Goal: Task Accomplishment & Management: Complete application form

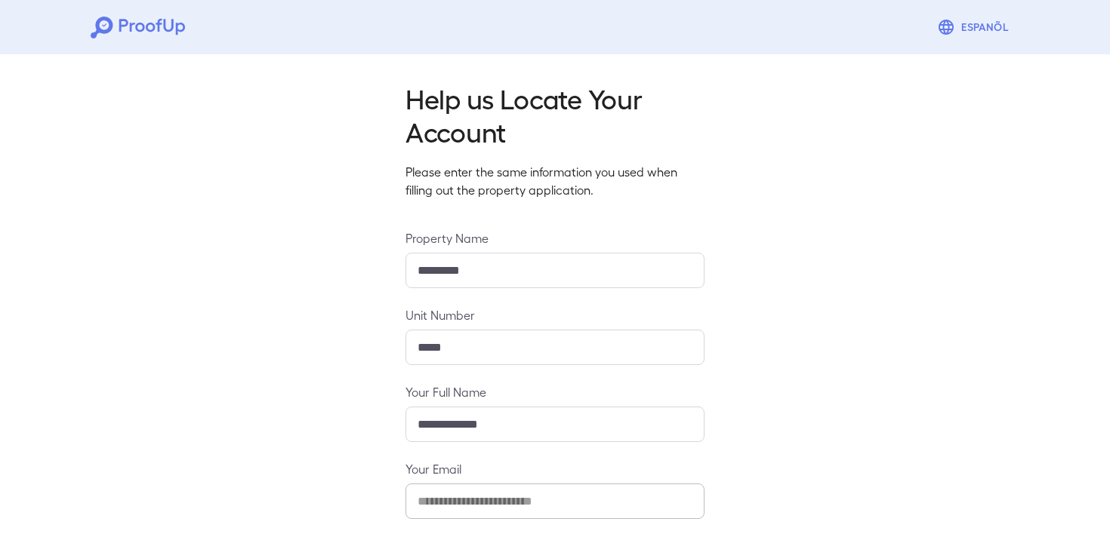
scroll to position [146, 0]
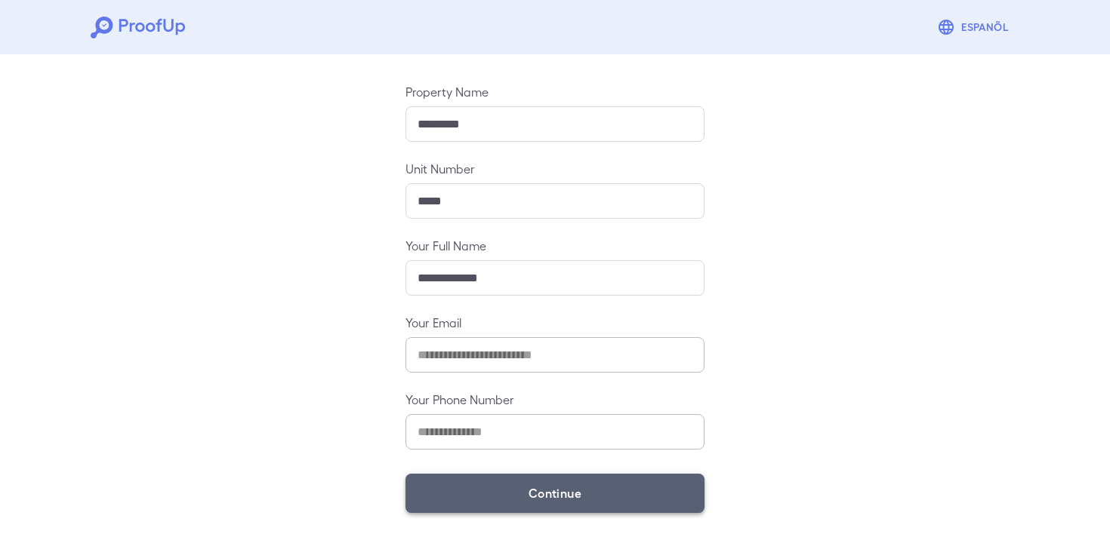
click at [517, 476] on button "Continue" at bounding box center [554, 493] width 299 height 39
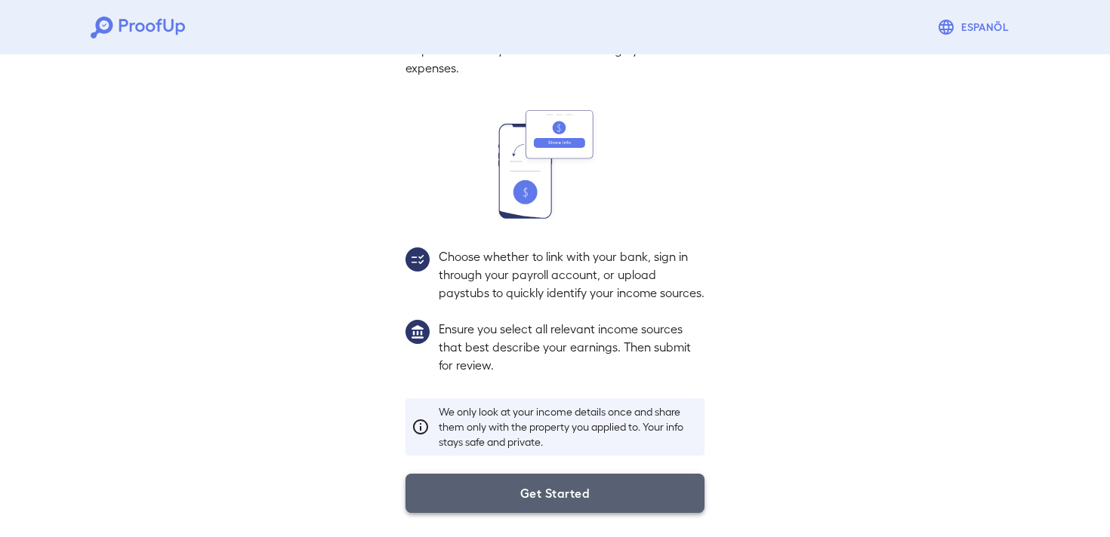
click at [516, 504] on button "Get Started" at bounding box center [554, 493] width 299 height 39
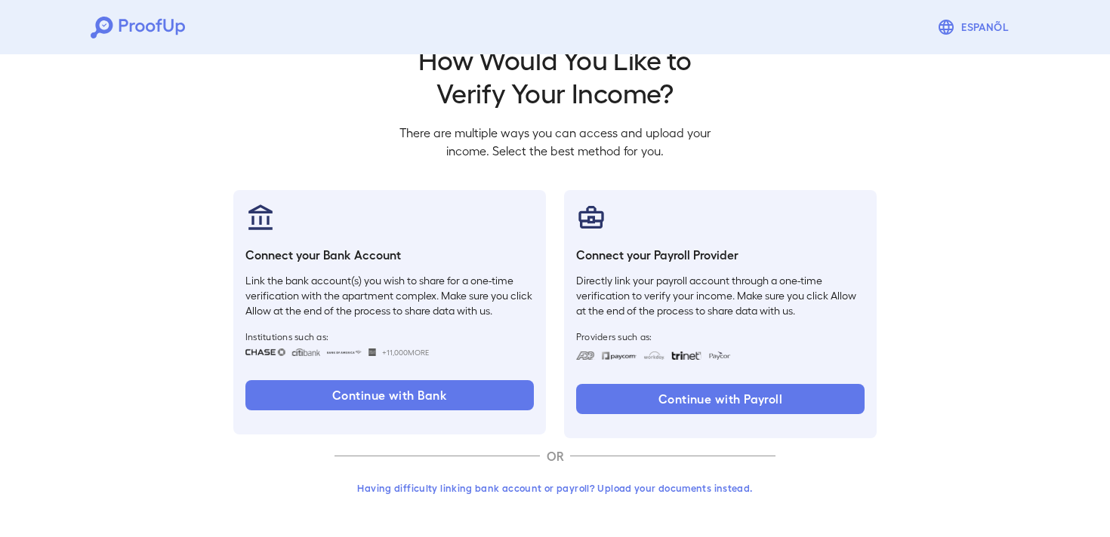
click at [533, 484] on button "Having difficulty linking bank account or payroll? Upload your documents instea…" at bounding box center [554, 488] width 441 height 27
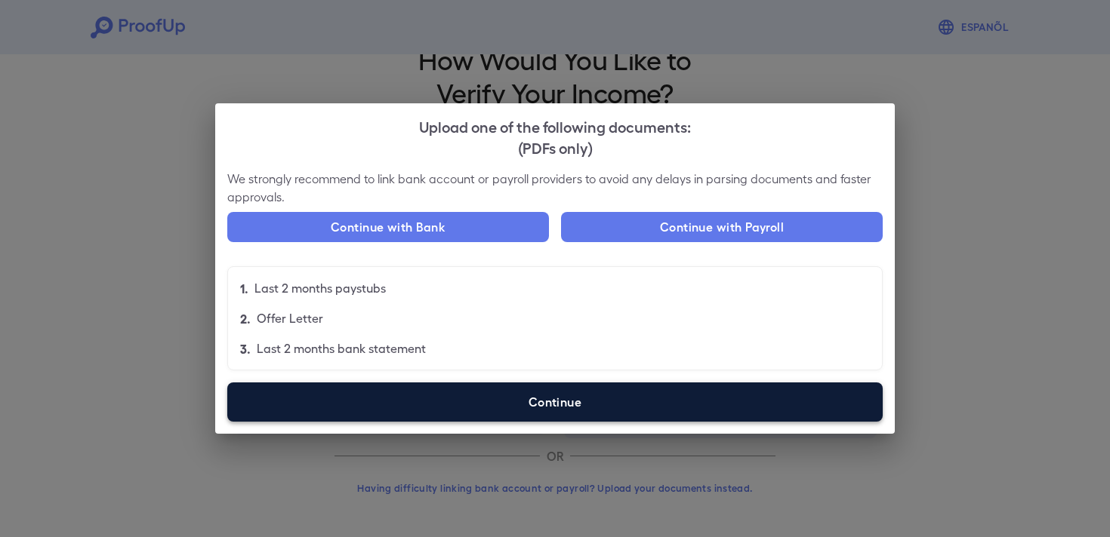
click at [516, 403] on label "Continue" at bounding box center [554, 402] width 655 height 39
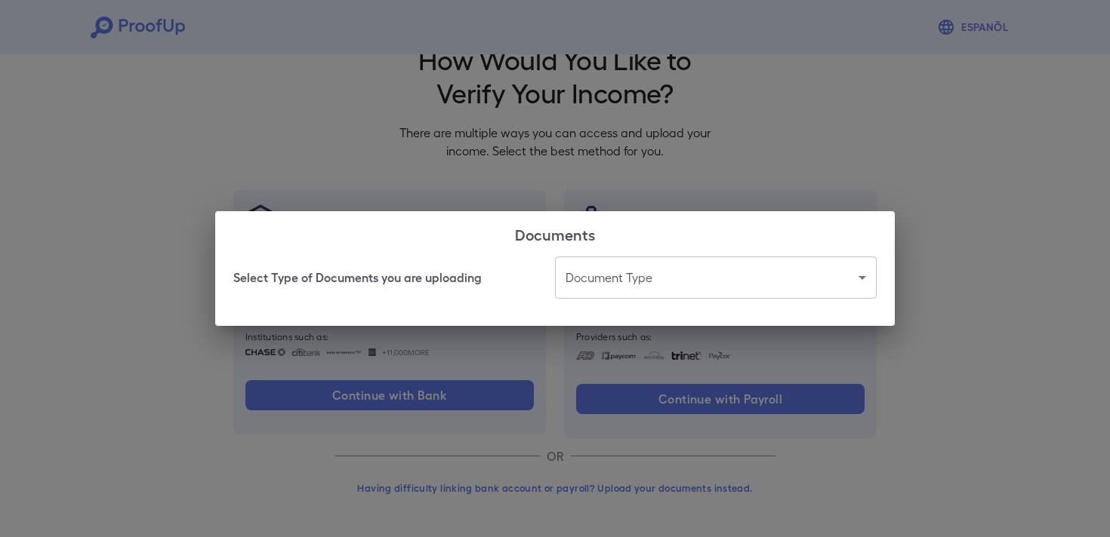
click at [623, 279] on body "Espanõl Go back How Would You Like to Verify Your Income? There are multiple wa…" at bounding box center [555, 249] width 1110 height 577
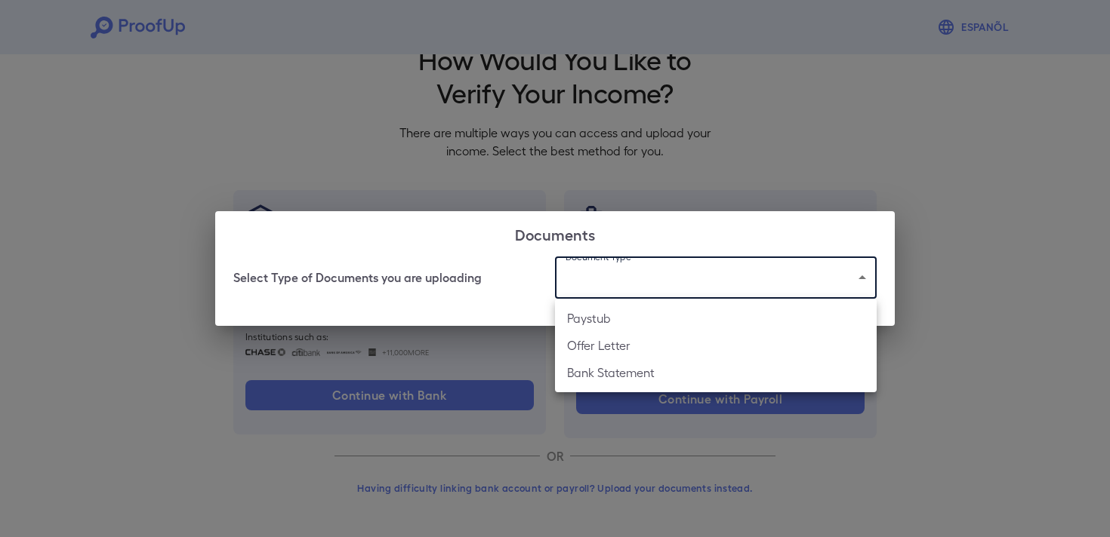
click at [628, 318] on li "Paystub" at bounding box center [716, 318] width 322 height 27
type input "*******"
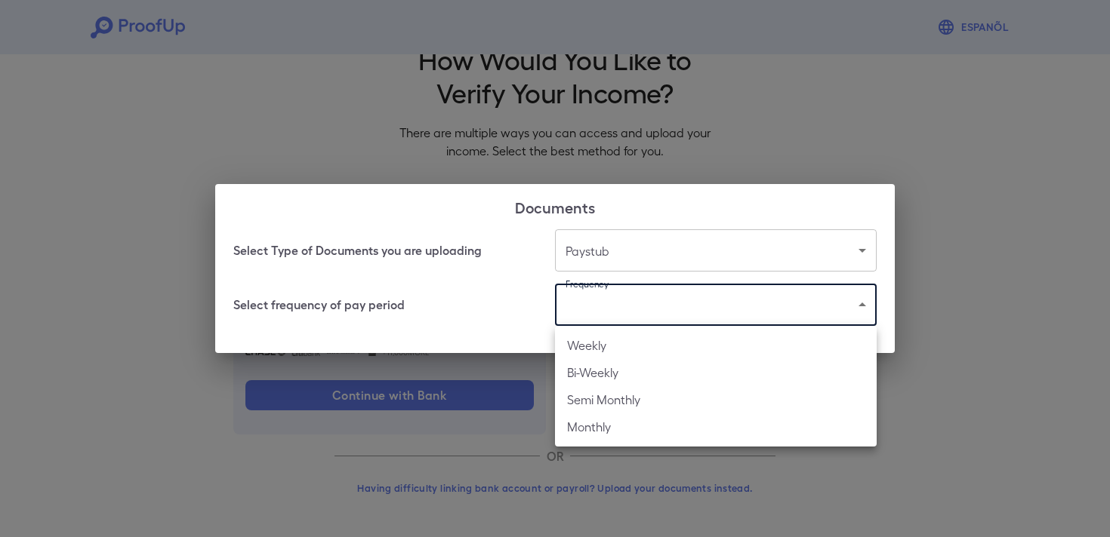
click at [618, 314] on body "Espanõl Go back How Would You Like to Verify Your Income? There are multiple wa…" at bounding box center [555, 249] width 1110 height 577
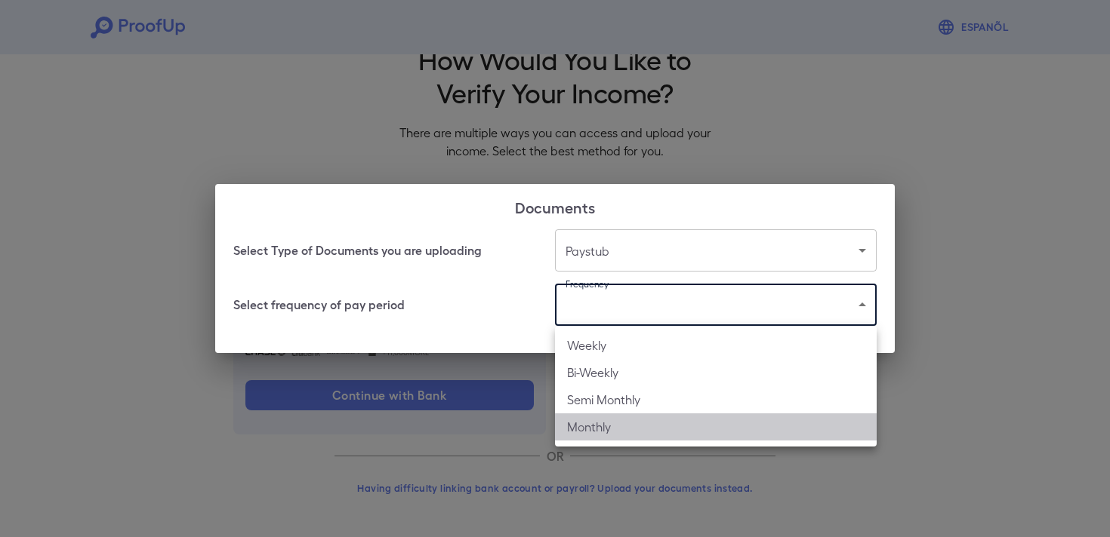
click at [625, 433] on li "Monthly" at bounding box center [716, 427] width 322 height 27
type input "*******"
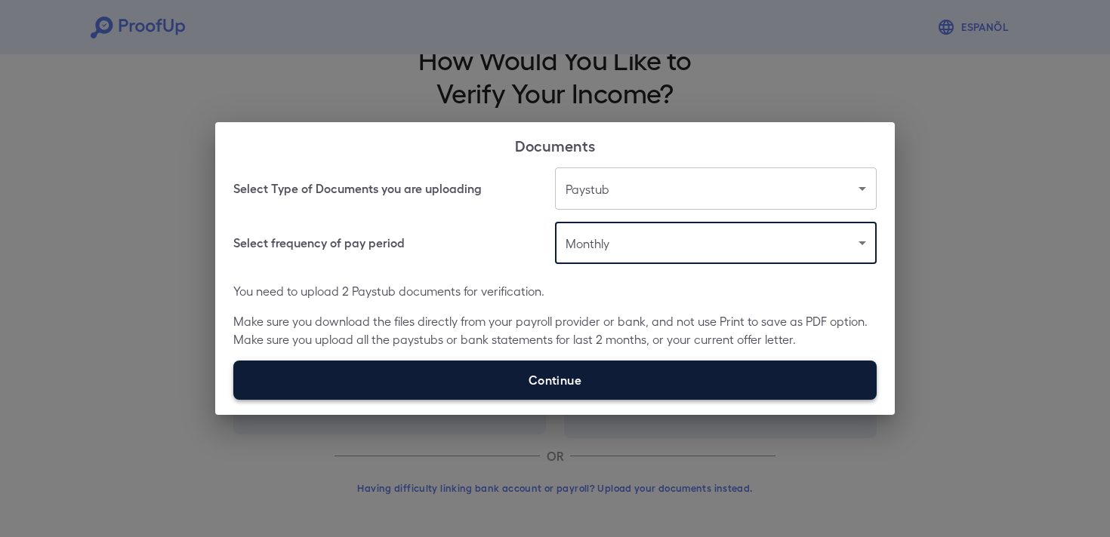
click at [619, 392] on label "Continue" at bounding box center [554, 380] width 643 height 39
click at [234, 399] on input "Continue" at bounding box center [233, 399] width 1 height 1
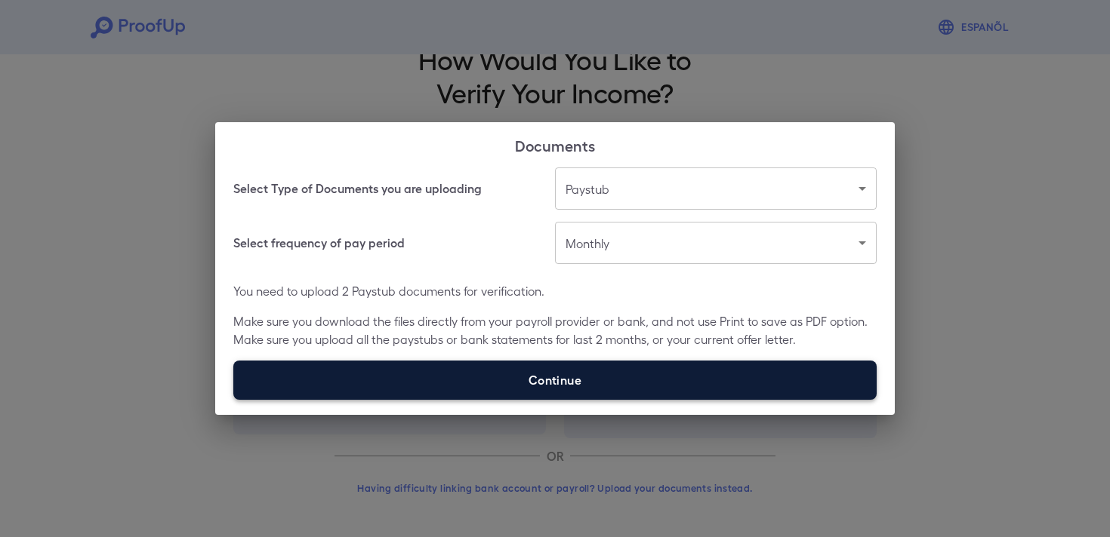
type input "**********"
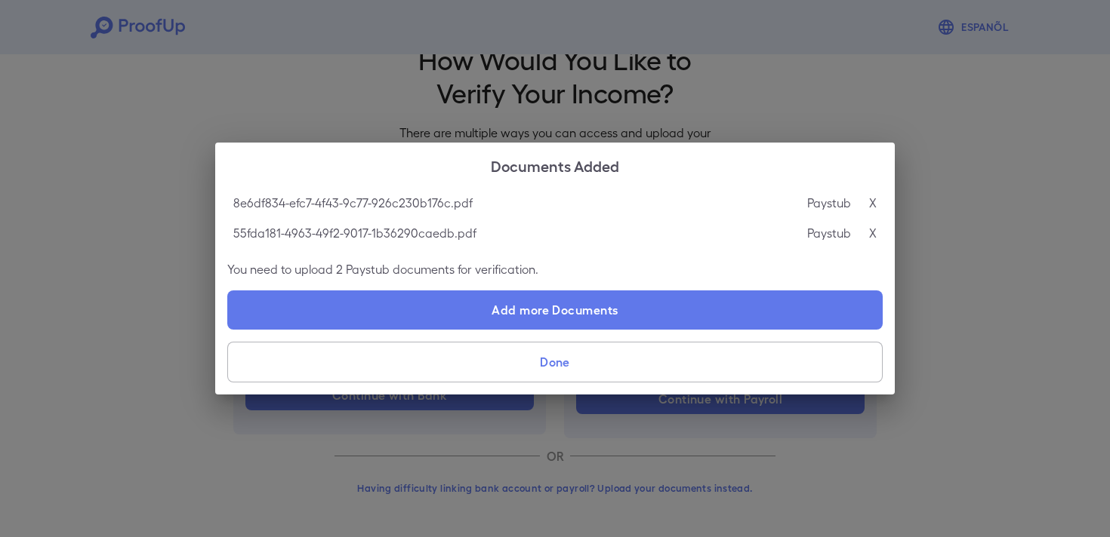
click at [670, 364] on button "Done" at bounding box center [554, 362] width 655 height 41
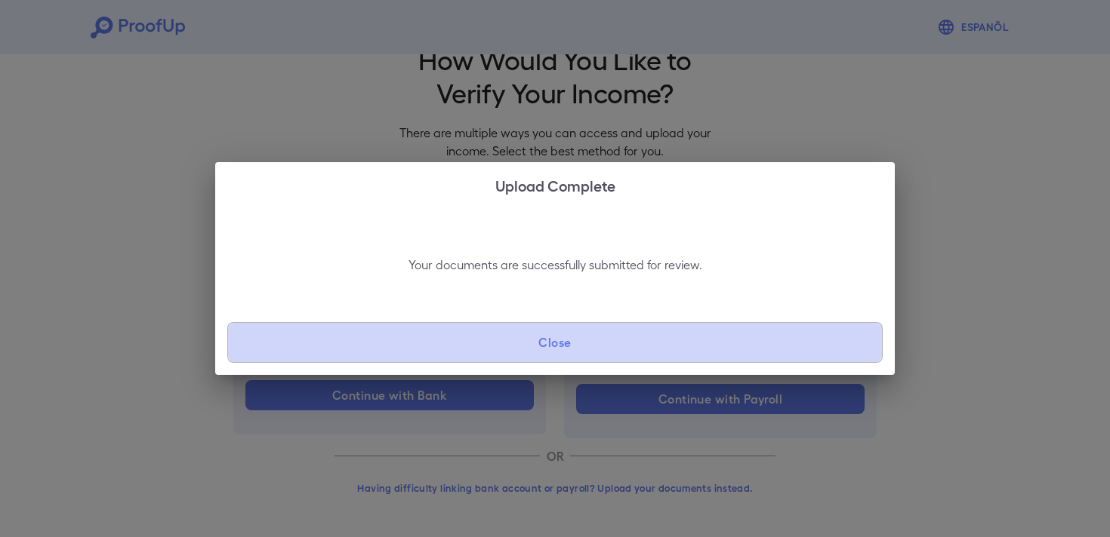
click at [807, 335] on button "Close" at bounding box center [554, 342] width 655 height 41
